Goal: Task Accomplishment & Management: Manage account settings

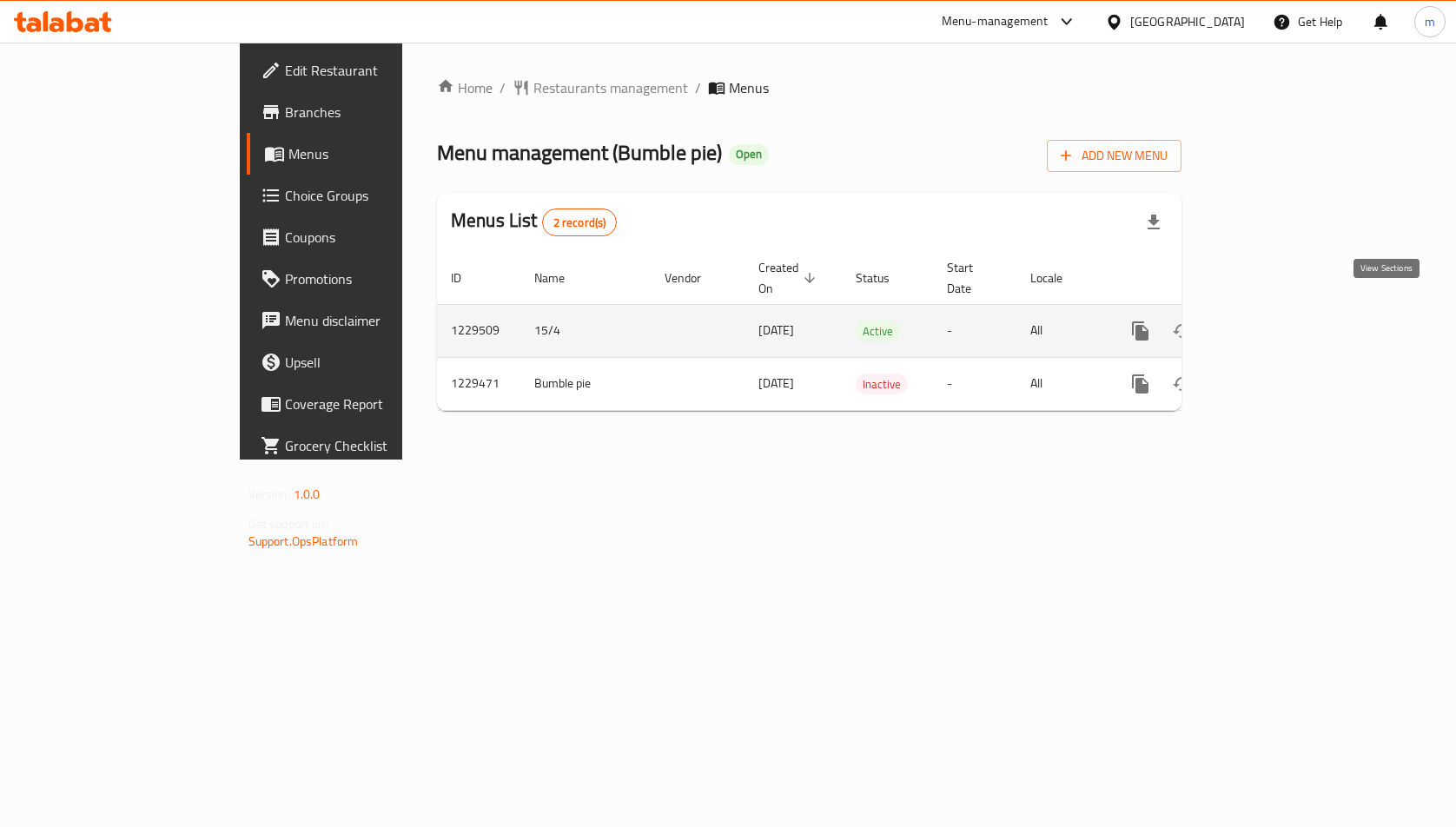
click at [1287, 322] on link "enhanced table" at bounding box center [1266, 331] width 41 height 41
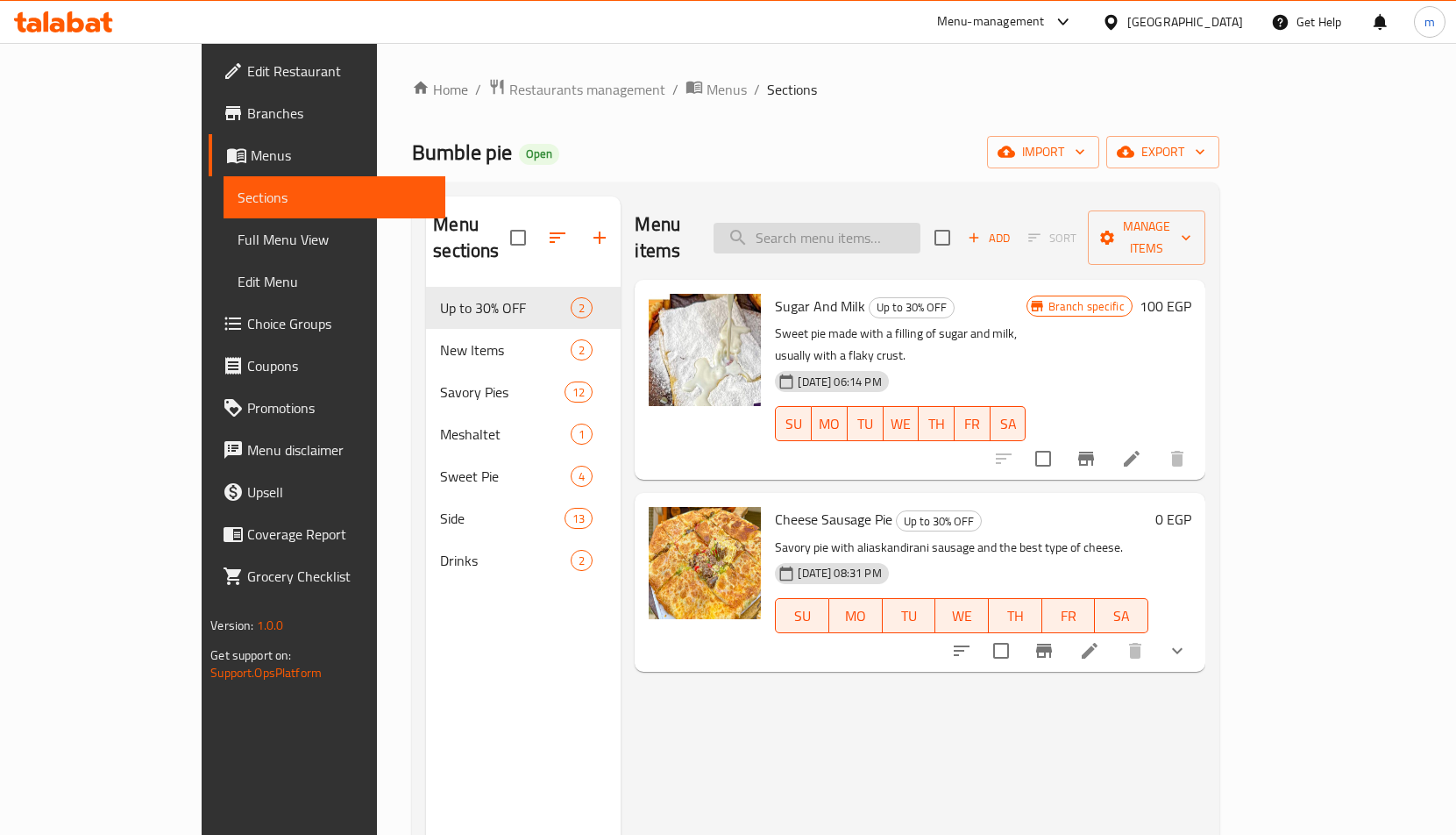
click at [907, 225] on input "search" at bounding box center [817, 238] width 207 height 31
paste input "فطيرة [PERSON_NAME] مشروم"
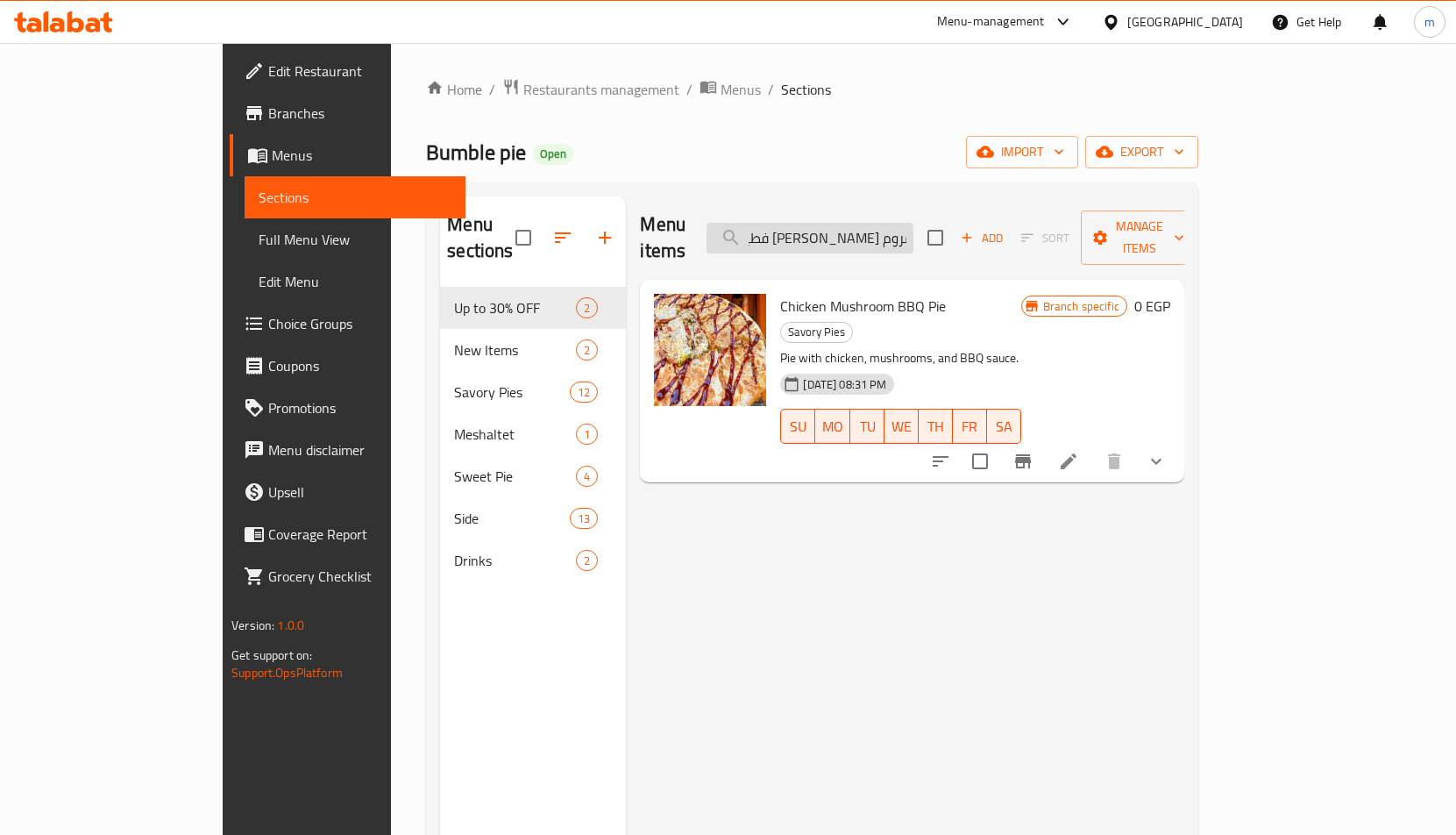
type input "فطيرة [PERSON_NAME] مشروم"
click at [780, 347] on p "Pie with chicken, mushrooms, and BBQ sauce." at bounding box center [900, 358] width 240 height 22
click at [1079, 451] on icon at bounding box center [1068, 461] width 21 height 21
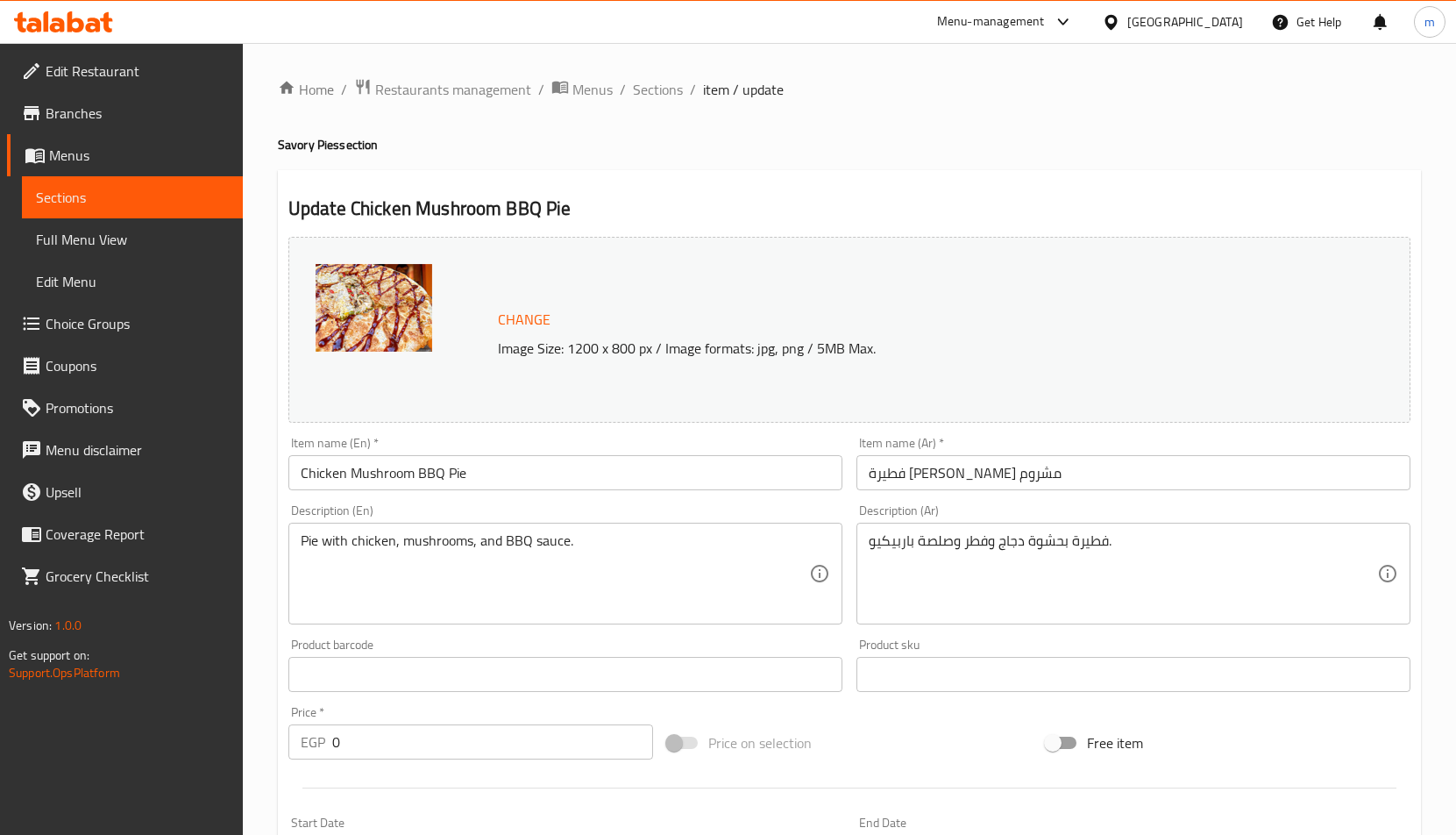
scroll to position [614, 0]
